Goal: Task Accomplishment & Management: Manage account settings

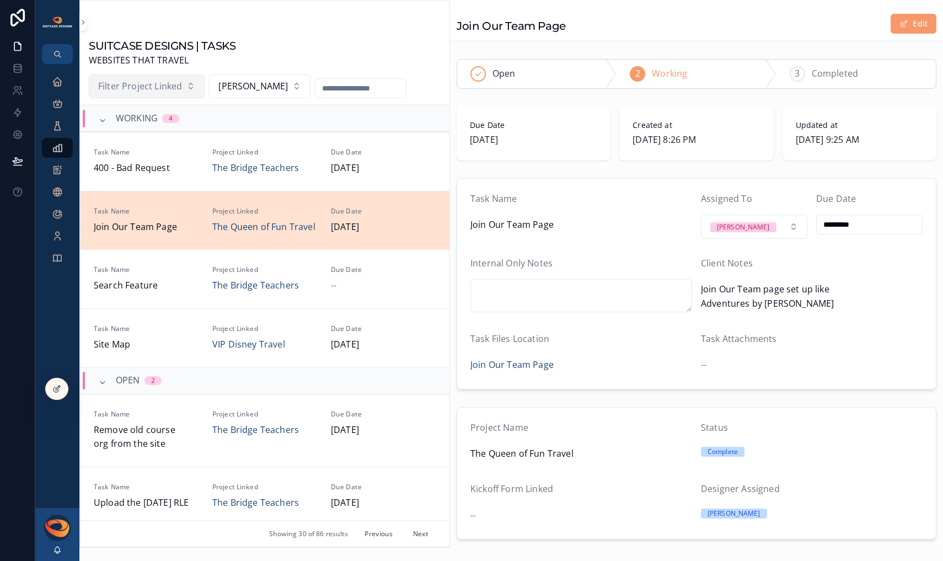
click at [143, 87] on span "Filter Project Linked" at bounding box center [140, 86] width 84 height 14
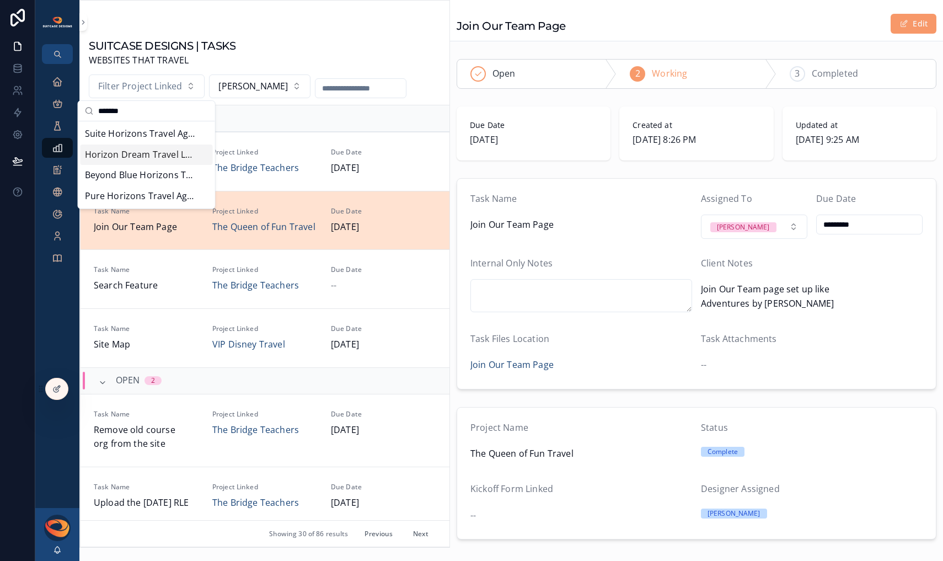
type input "*******"
click at [133, 159] on span "Horizon Dream Travel LLC" at bounding box center [140, 155] width 110 height 14
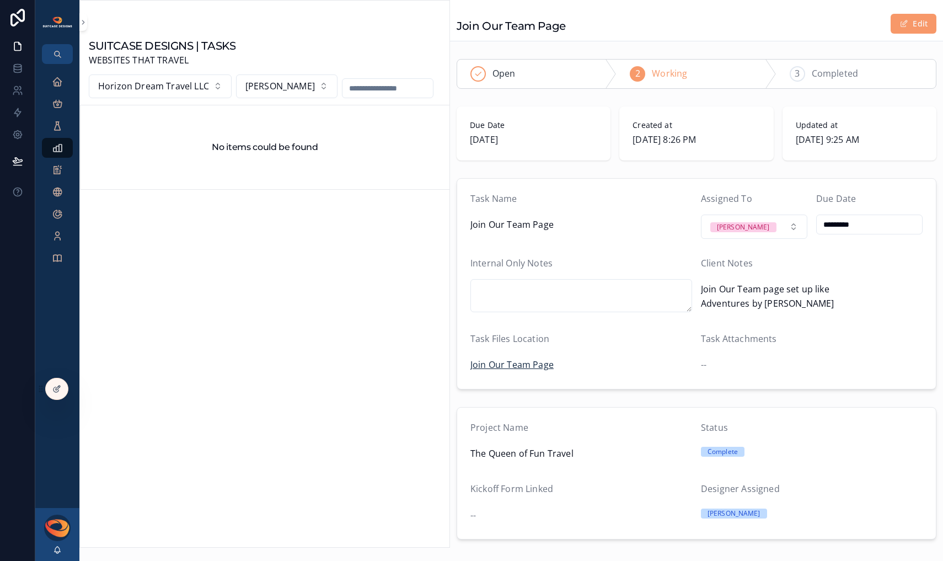
click at [527, 364] on span "Join Our Team Page" at bounding box center [511, 365] width 83 height 14
click at [295, 92] on span "[PERSON_NAME]" at bounding box center [279, 86] width 69 height 14
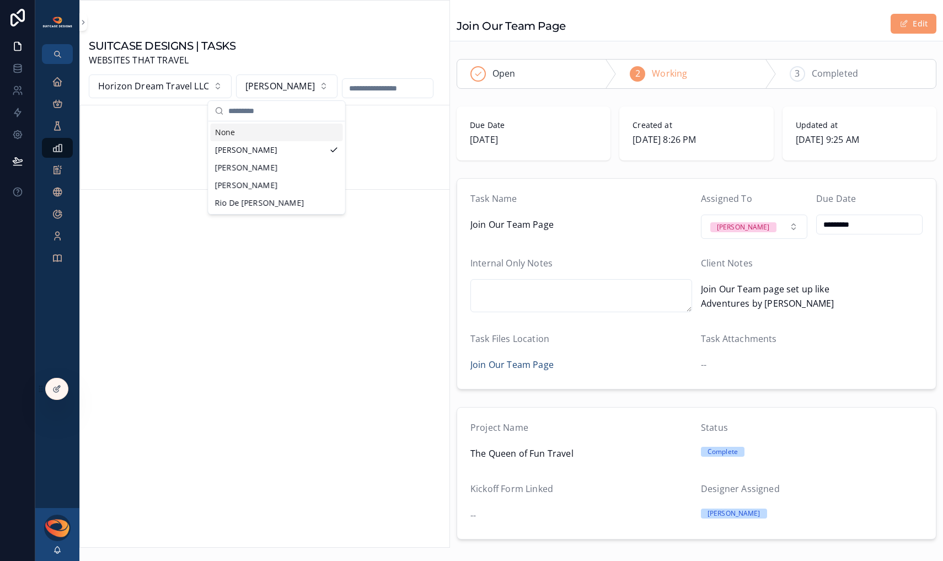
click at [280, 114] on input "scrollable content" at bounding box center [283, 111] width 110 height 20
click at [248, 137] on div "None" at bounding box center [277, 133] width 132 height 18
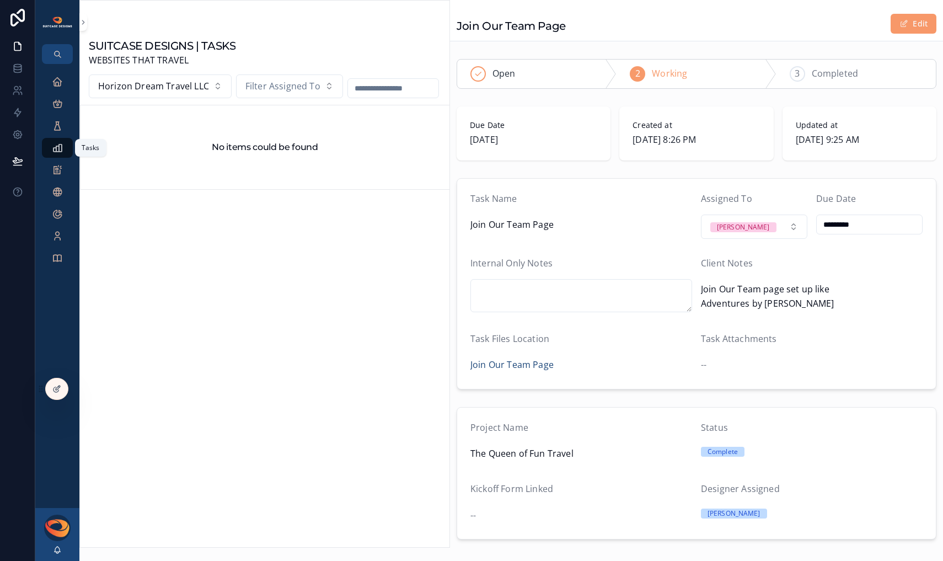
click at [62, 152] on icon "scrollable content" at bounding box center [57, 147] width 11 height 11
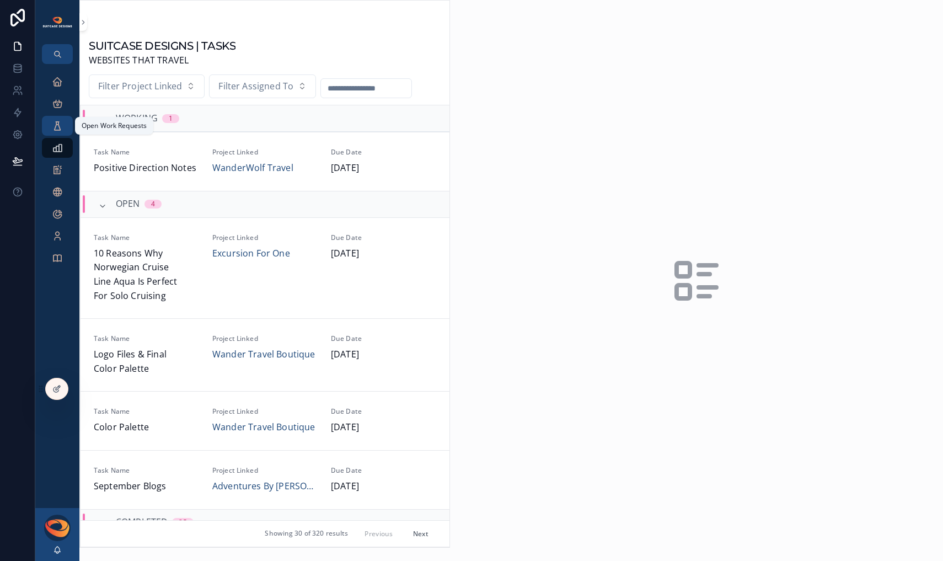
click at [56, 131] on icon "scrollable content" at bounding box center [57, 125] width 11 height 11
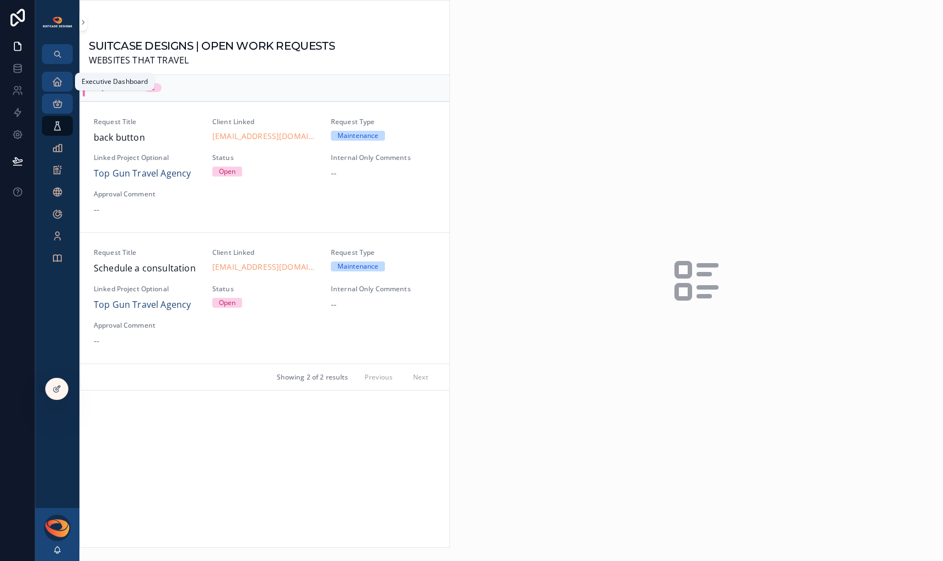
drag, startPoint x: 59, startPoint y: 81, endPoint x: 61, endPoint y: 101, distance: 21.1
click at [59, 81] on icon "scrollable content" at bounding box center [57, 81] width 11 height 11
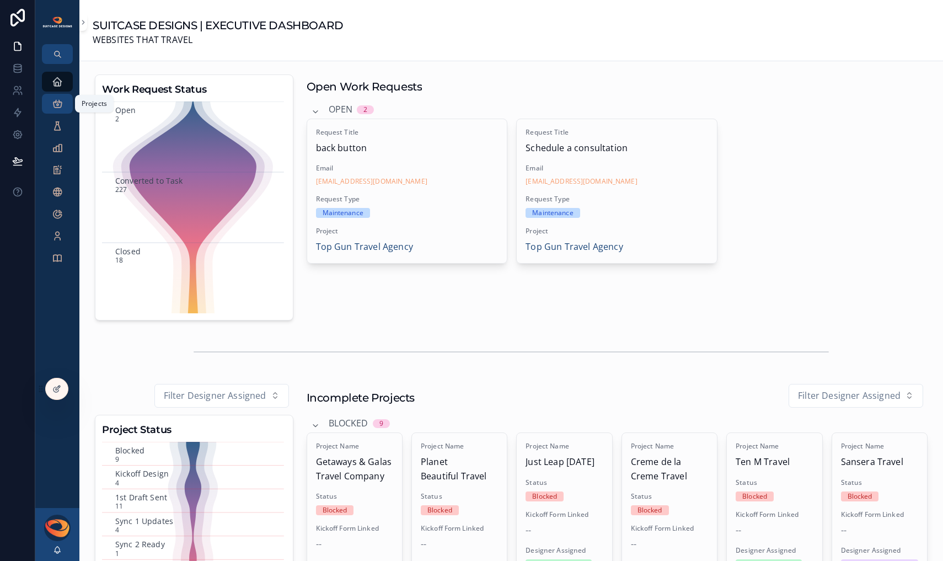
click at [61, 105] on icon "scrollable content" at bounding box center [57, 103] width 11 height 11
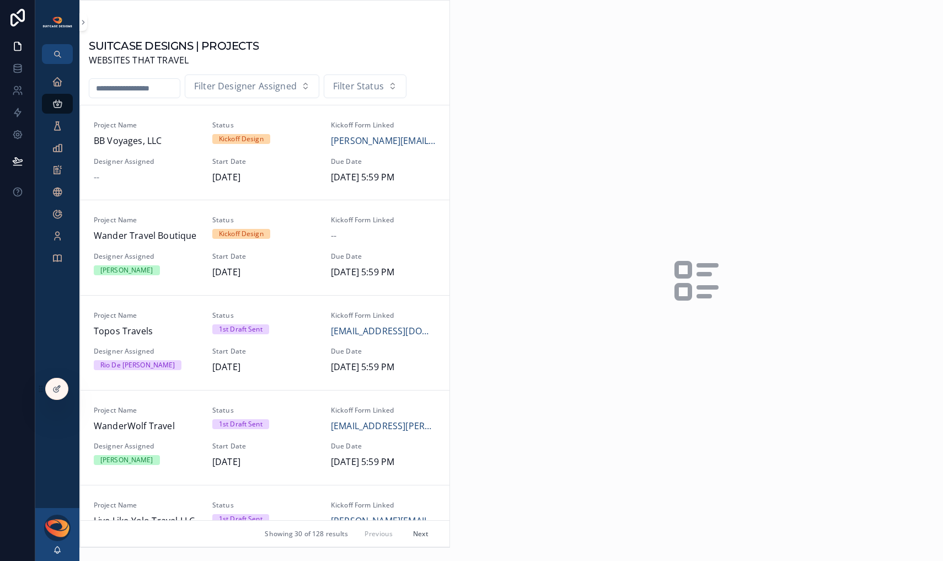
click at [167, 91] on input "scrollable content" at bounding box center [134, 88] width 90 height 15
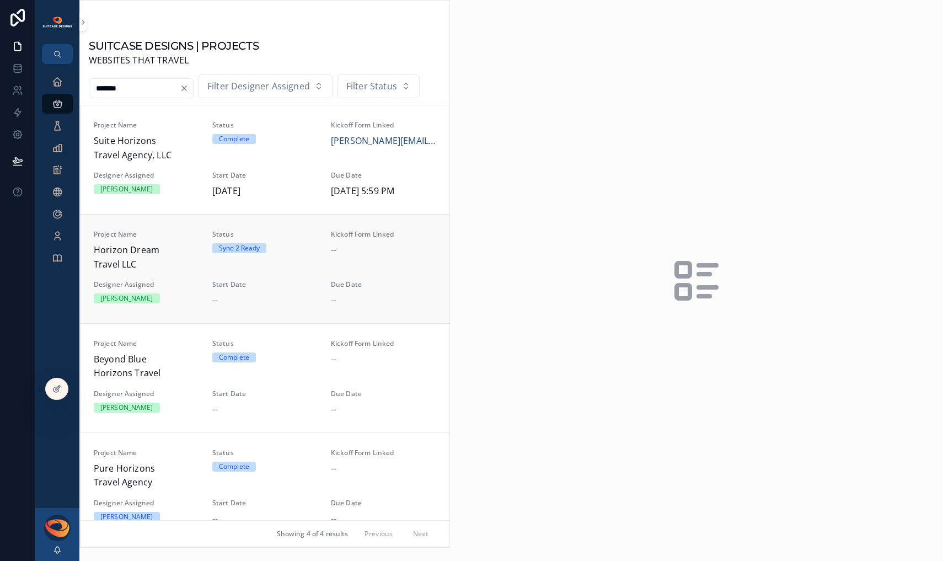
type input "*******"
click at [157, 272] on div "Project Name Horizon Dream Travel LLC Status Sync 2 Ready Kickoff Form Linked -…" at bounding box center [265, 269] width 342 height 78
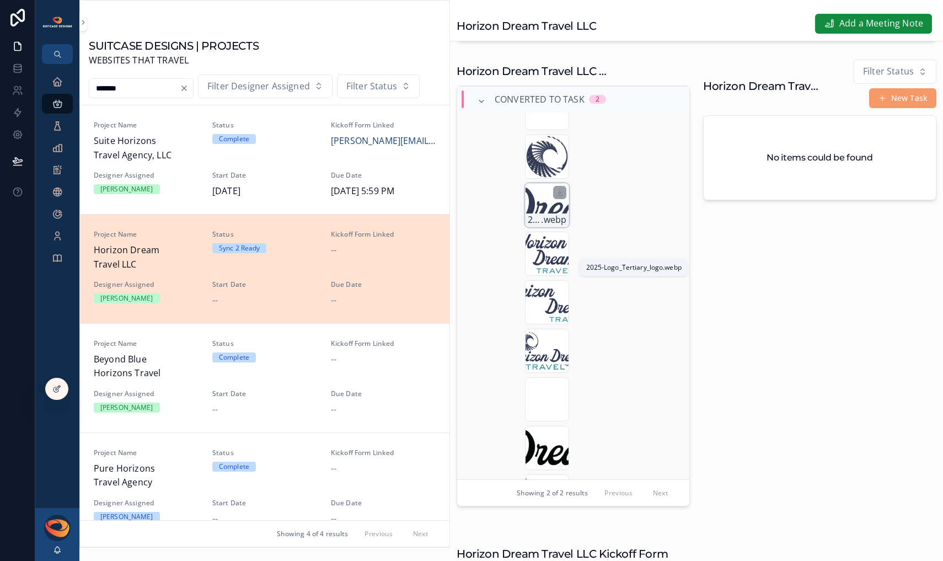
scroll to position [1056, 0]
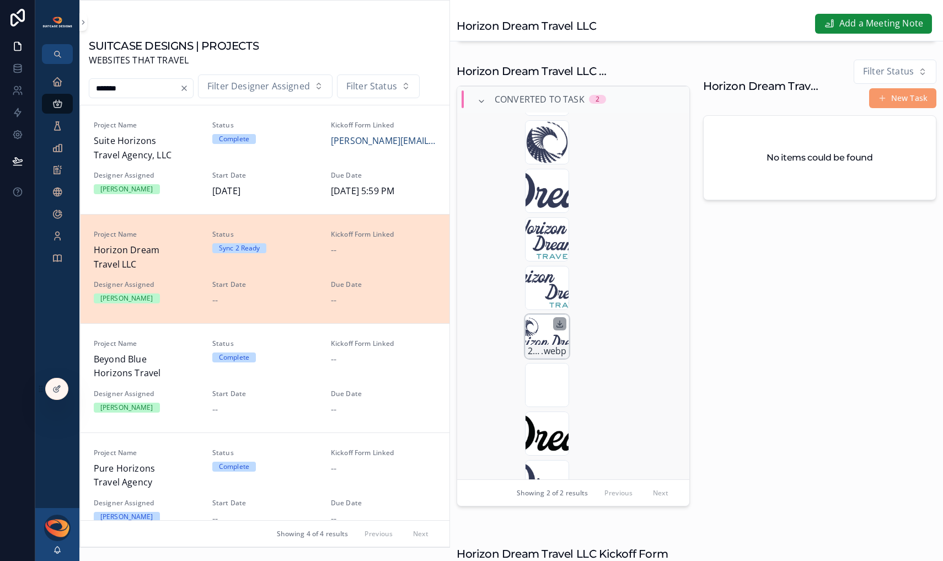
click at [558, 328] on icon "scrollable content" at bounding box center [559, 323] width 9 height 9
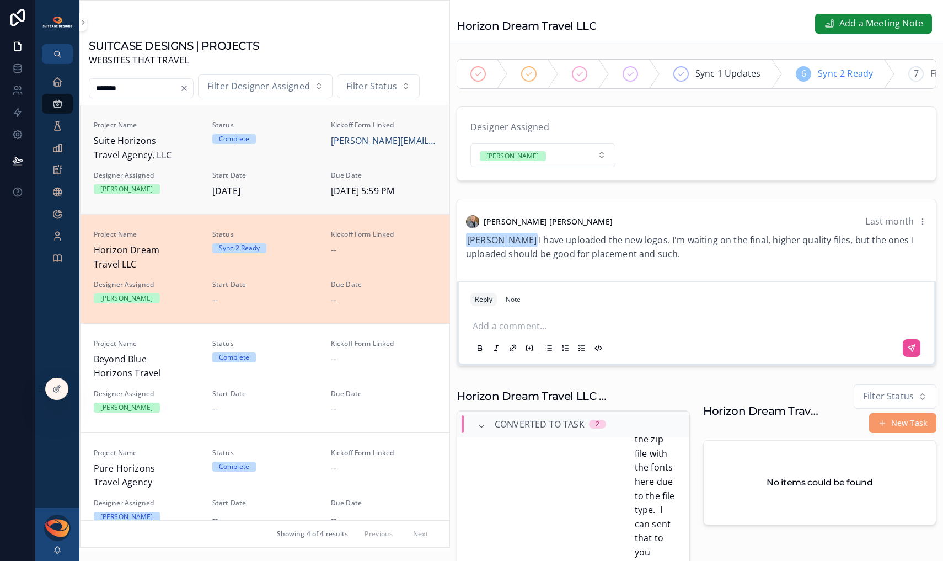
scroll to position [2033, 0]
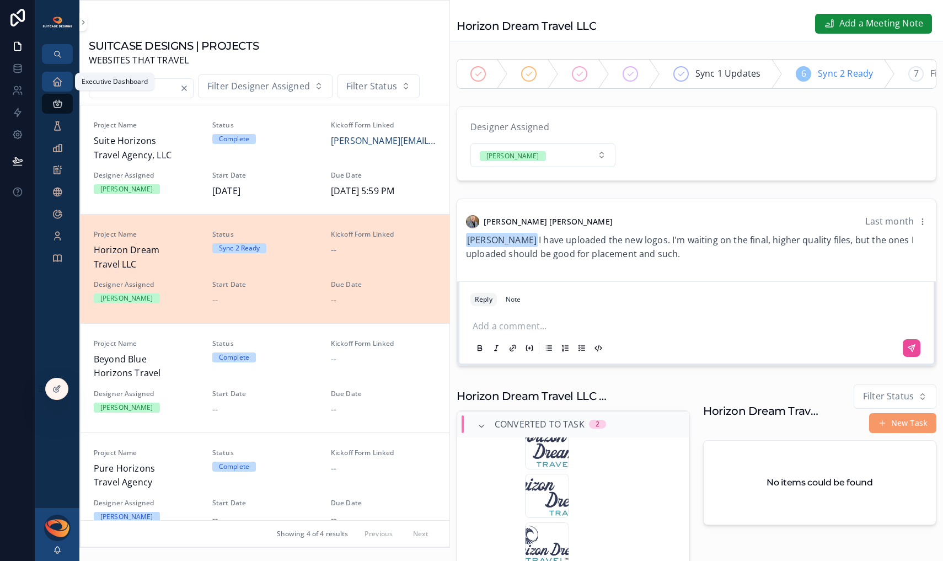
click at [65, 83] on div "Executive Dashboard" at bounding box center [58, 82] width 18 height 18
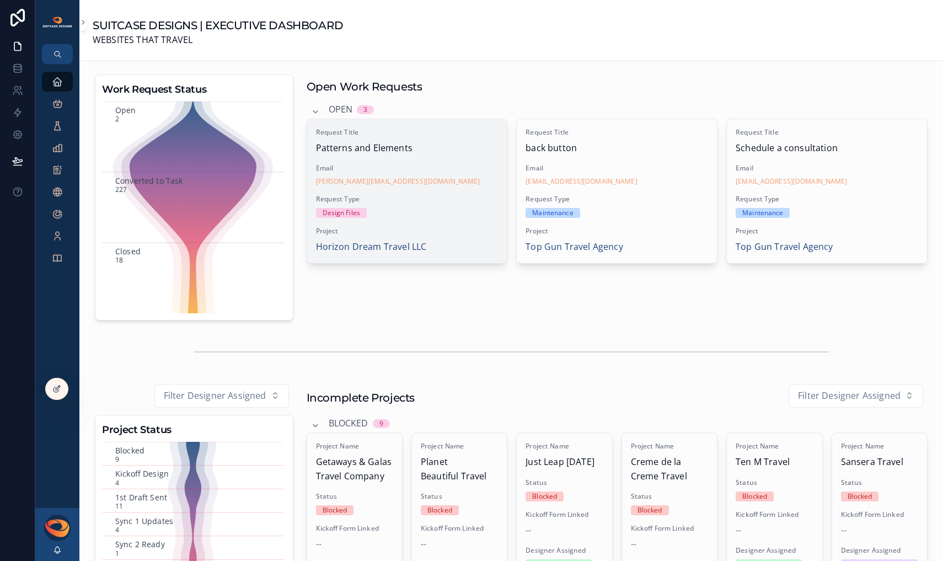
click at [421, 195] on span "Request Type" at bounding box center [407, 199] width 183 height 9
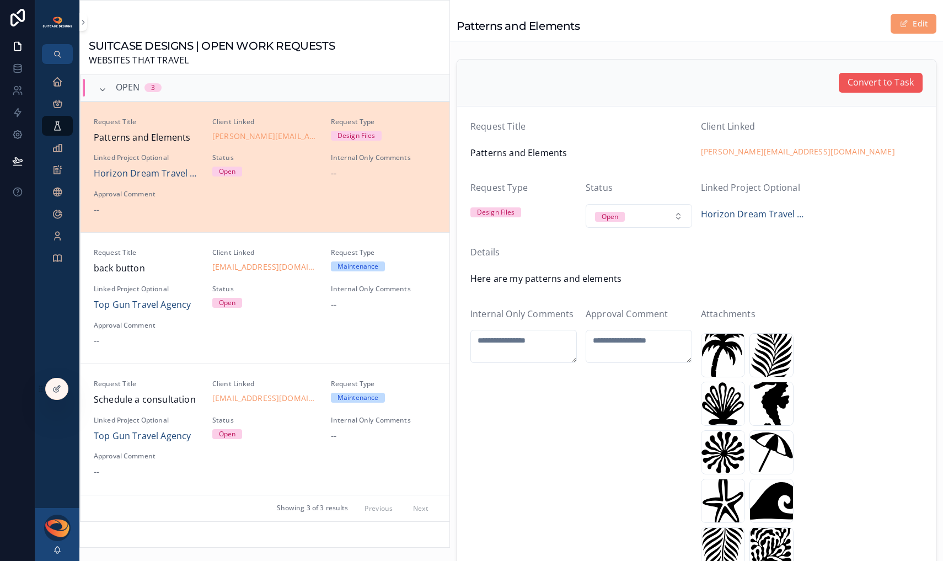
click at [861, 87] on span "Convert to Task" at bounding box center [881, 83] width 66 height 14
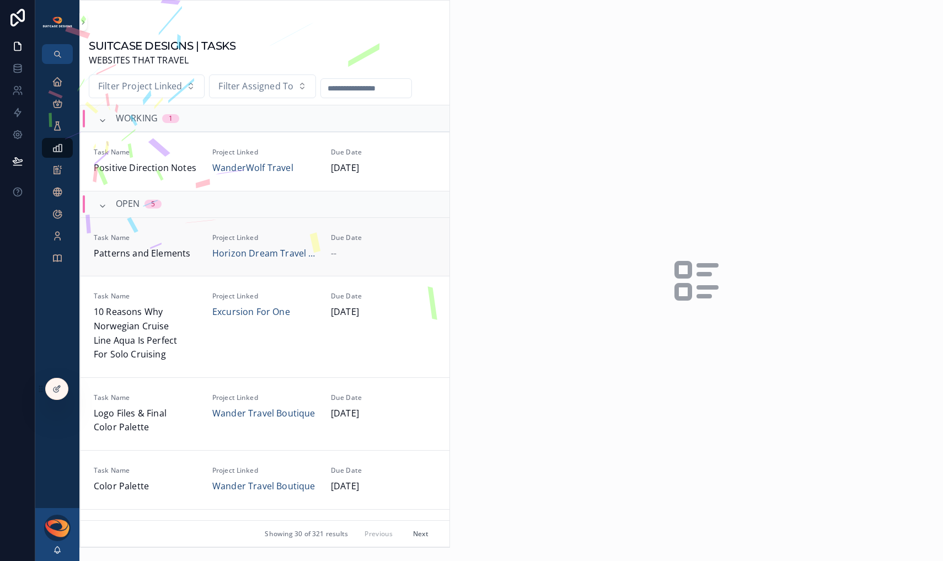
click at [188, 242] on div "Task Name Patterns and Elements" at bounding box center [146, 247] width 105 height 28
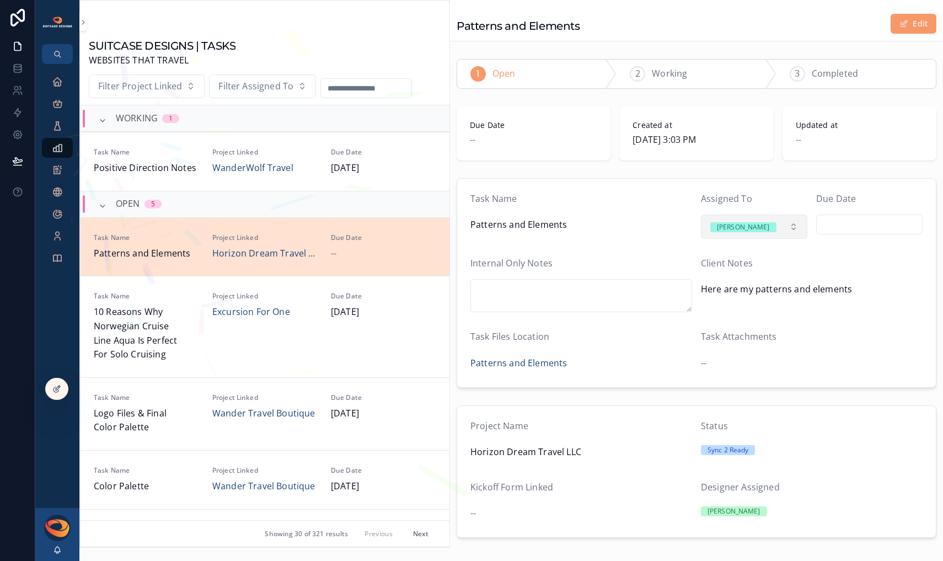
click at [774, 230] on button "[PERSON_NAME]" at bounding box center [754, 227] width 106 height 24
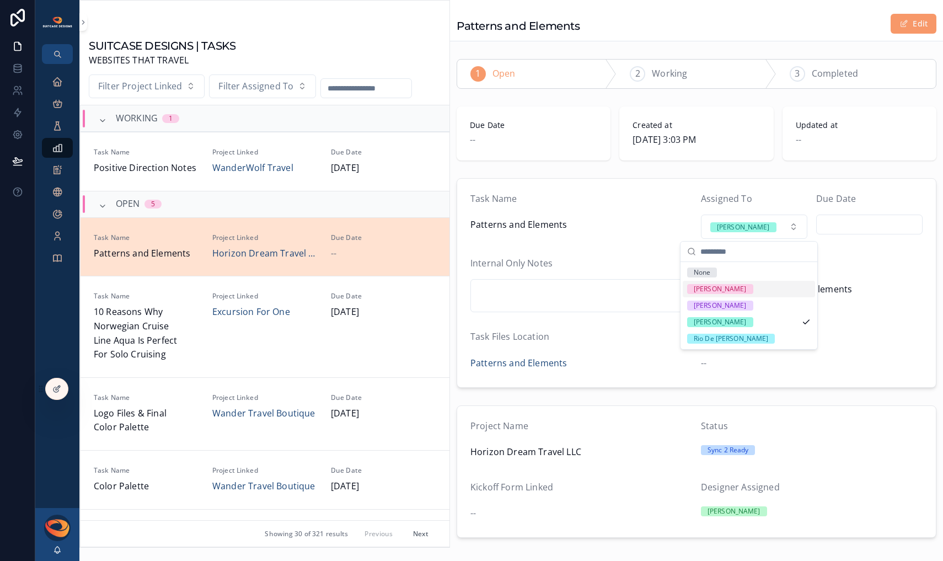
click at [741, 285] on div "[PERSON_NAME]" at bounding box center [749, 289] width 132 height 17
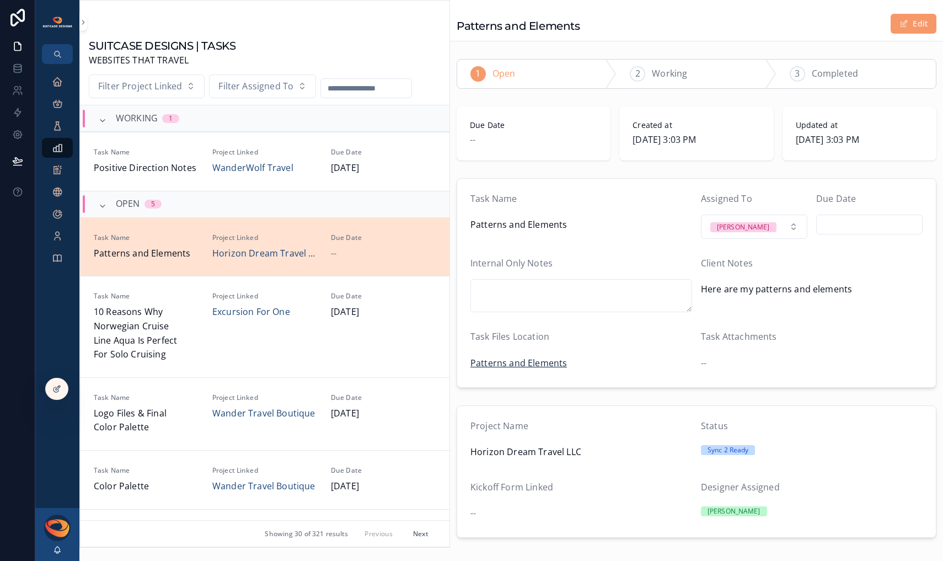
click at [535, 364] on span "Patterns and Elements" at bounding box center [518, 363] width 97 height 14
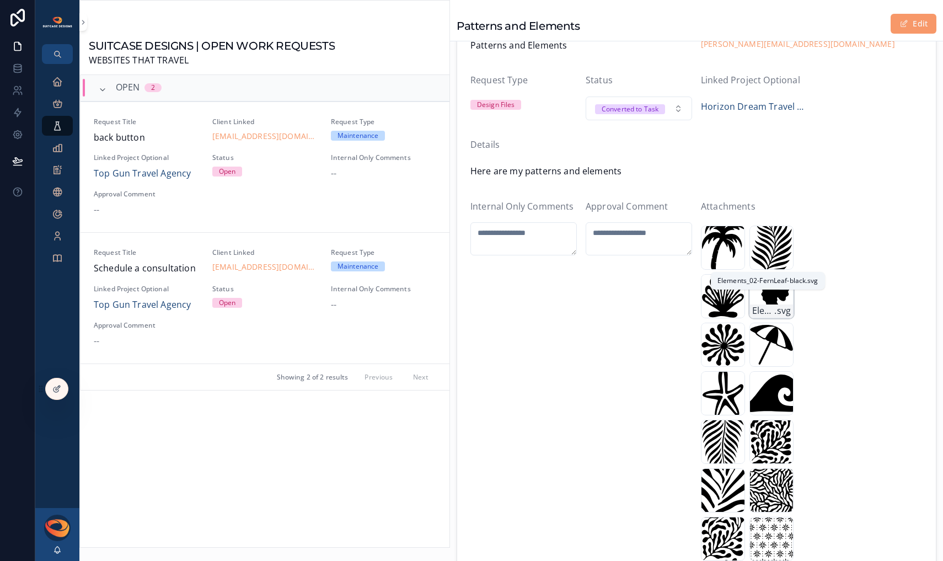
scroll to position [122, 0]
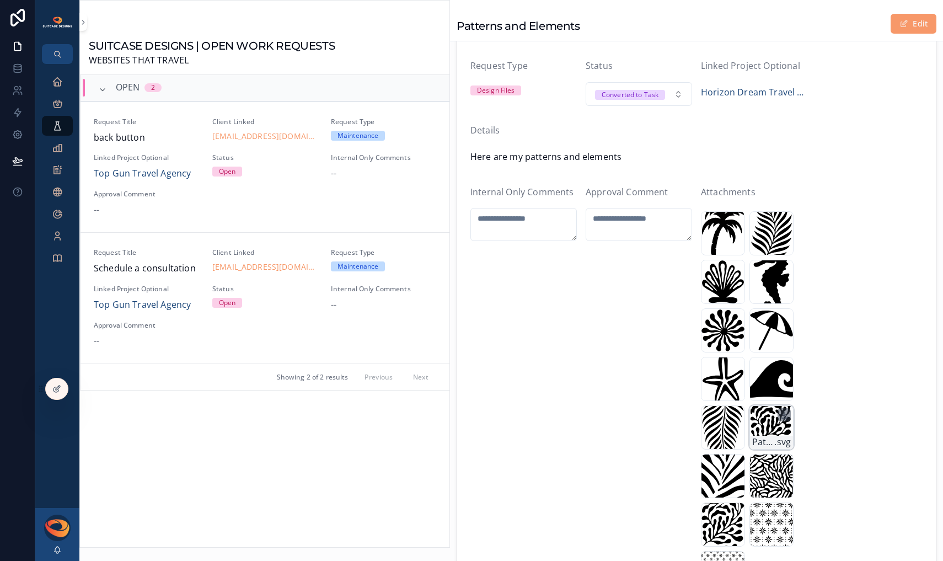
click at [784, 415] on icon "scrollable content" at bounding box center [784, 414] width 0 height 4
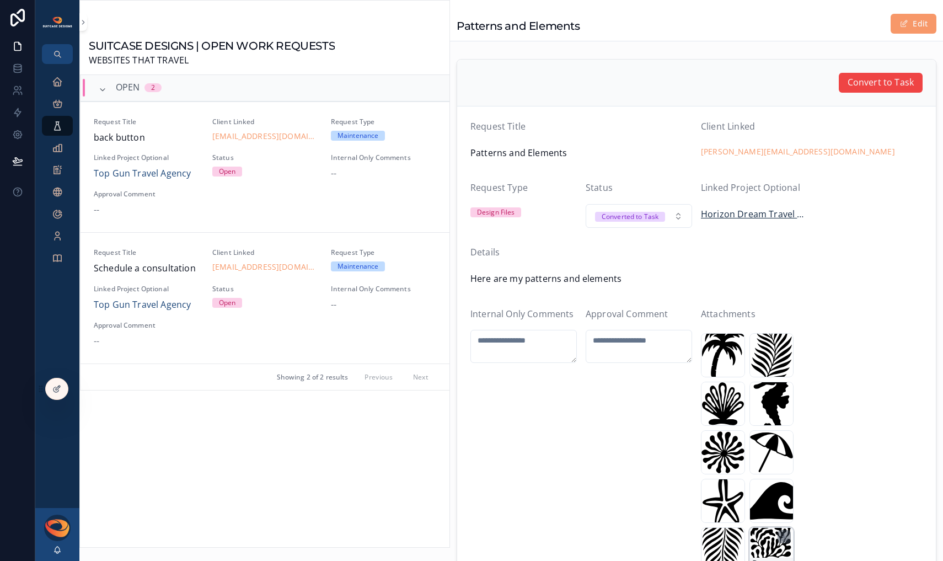
click at [724, 215] on span "Horizon Dream Travel LLC" at bounding box center [754, 214] width 106 height 14
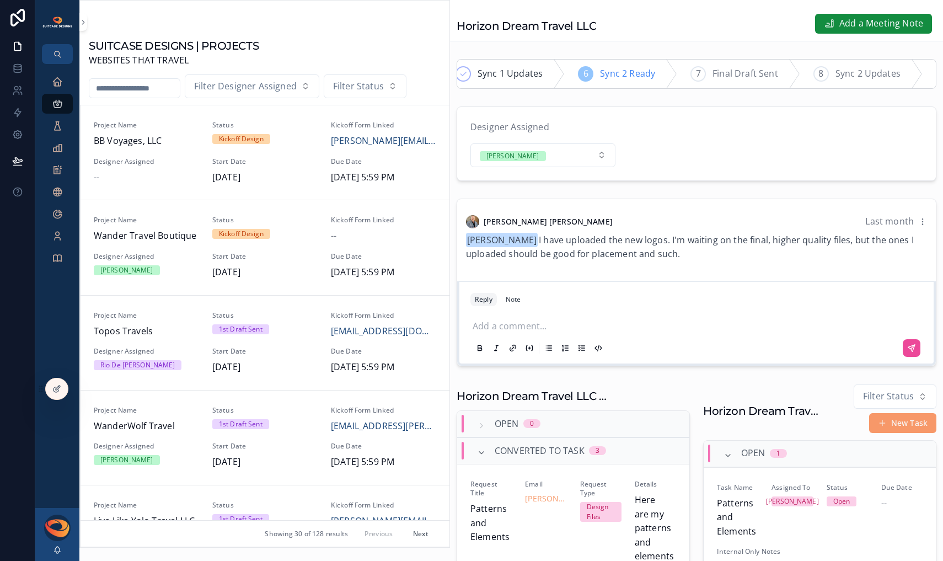
scroll to position [0, 257]
click at [713, 77] on span "Final Draft Sent" at bounding box center [706, 74] width 66 height 14
